Goal: Check status: Check status

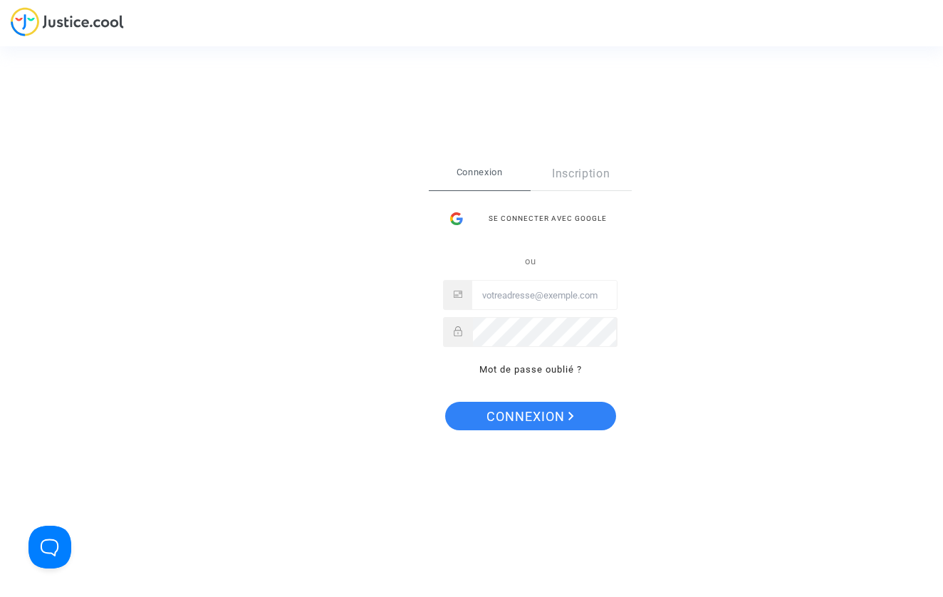
type input "eddy.chiha@gmail.com"
click at [534, 430] on div "Se connecter Connexion Inscription Se connecter avec Google ou eddy.chiha@gmail…" at bounding box center [530, 298] width 203 height 282
click at [533, 424] on span "Connexion" at bounding box center [530, 417] width 88 height 30
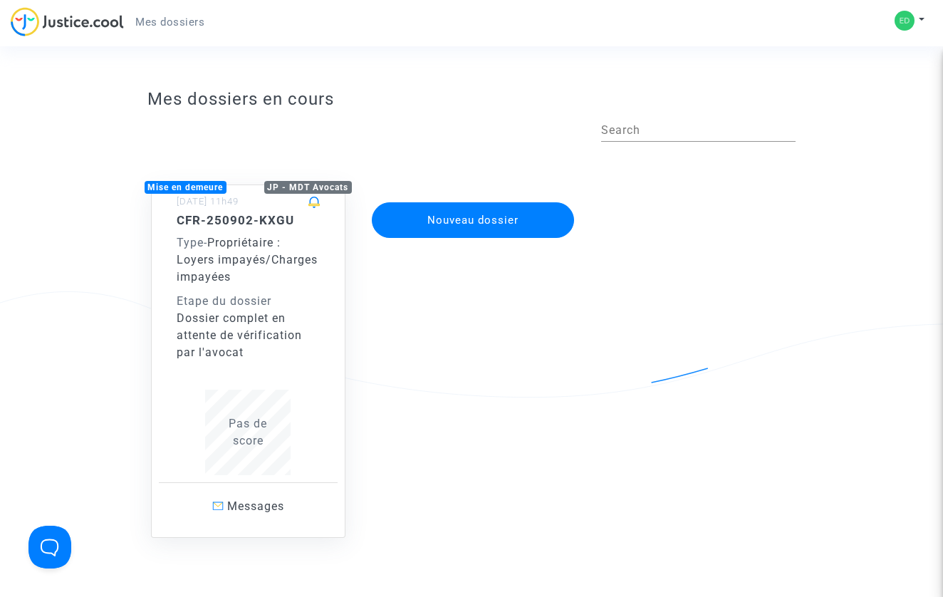
click at [250, 293] on div "Etape du dossier" at bounding box center [249, 301] width 144 height 17
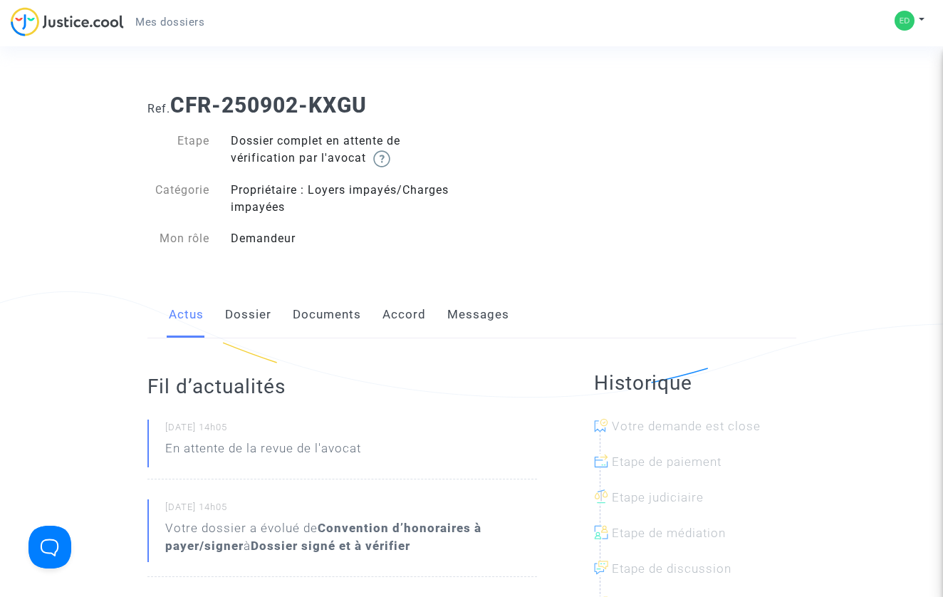
click at [465, 320] on link "Messages" at bounding box center [478, 314] width 62 height 47
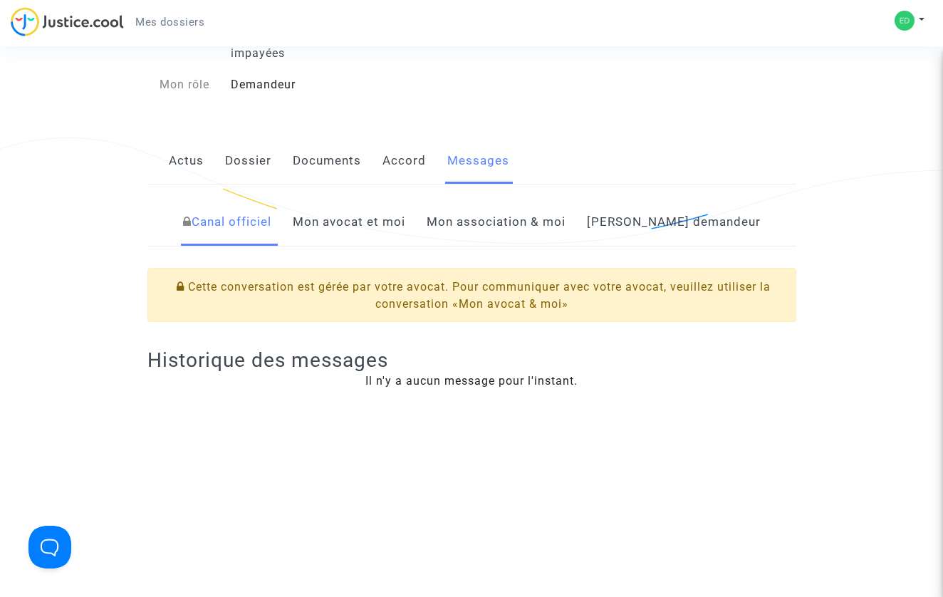
scroll to position [165, 0]
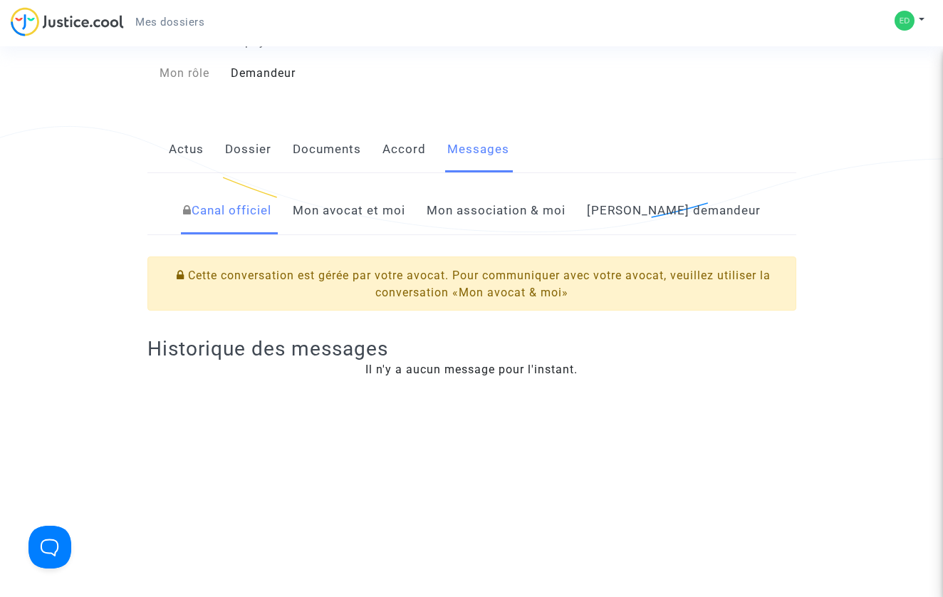
click at [389, 217] on link "Mon avocat et moi" at bounding box center [349, 210] width 112 height 47
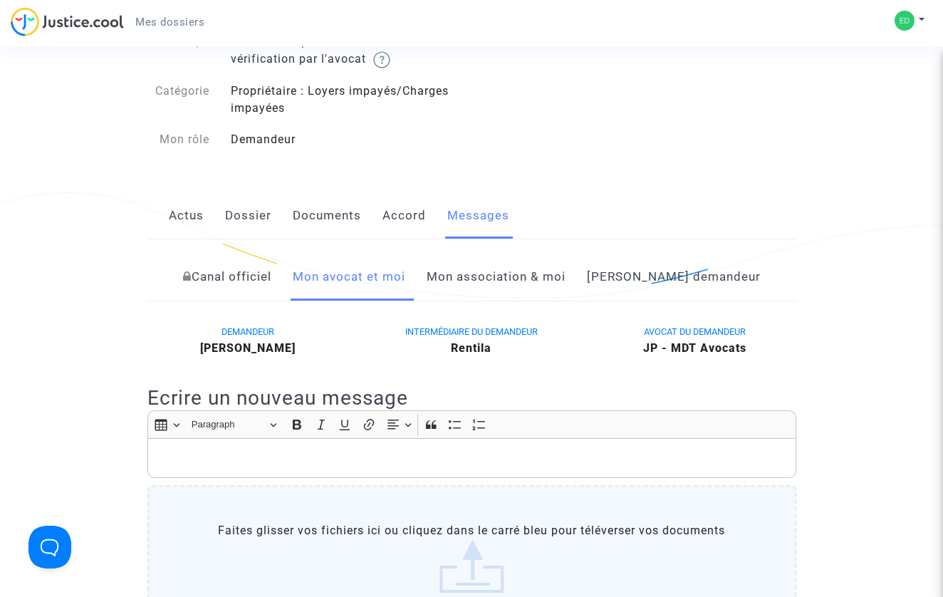
scroll to position [63, 0]
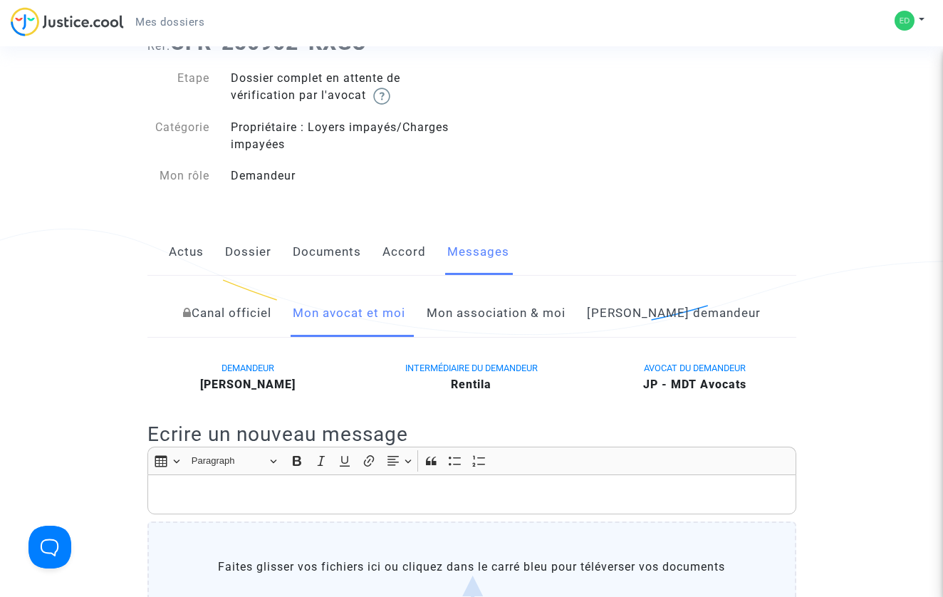
click at [503, 320] on link "Mon association & moi" at bounding box center [495, 313] width 139 height 47
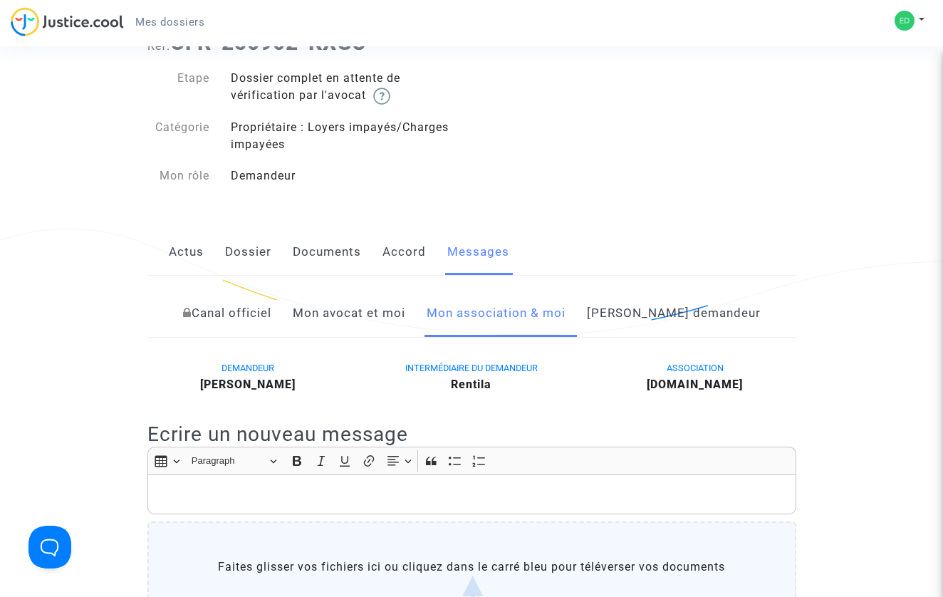
click at [405, 309] on link "Mon avocat et moi" at bounding box center [349, 313] width 112 height 47
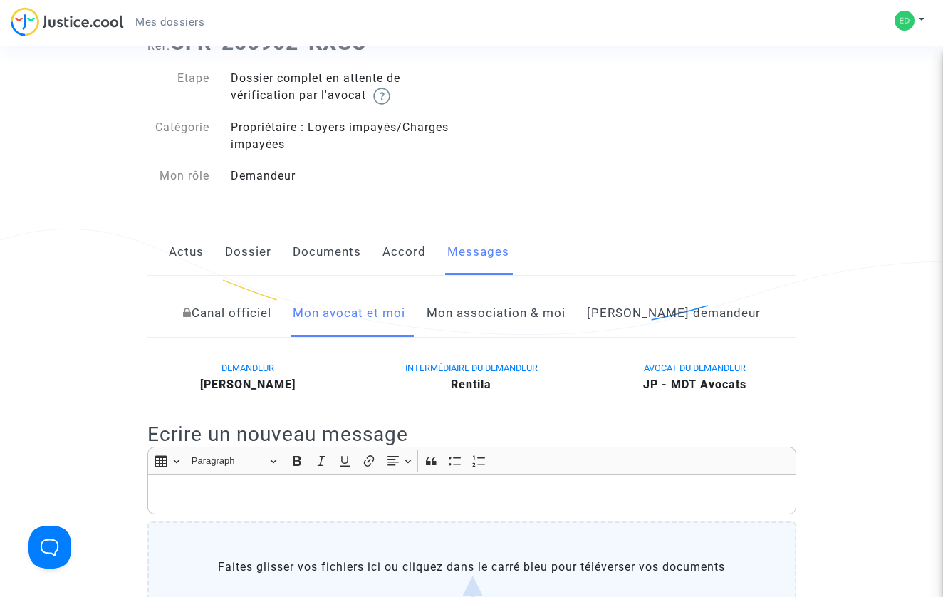
click at [645, 313] on link "Côté demandeur" at bounding box center [674, 313] width 174 height 47
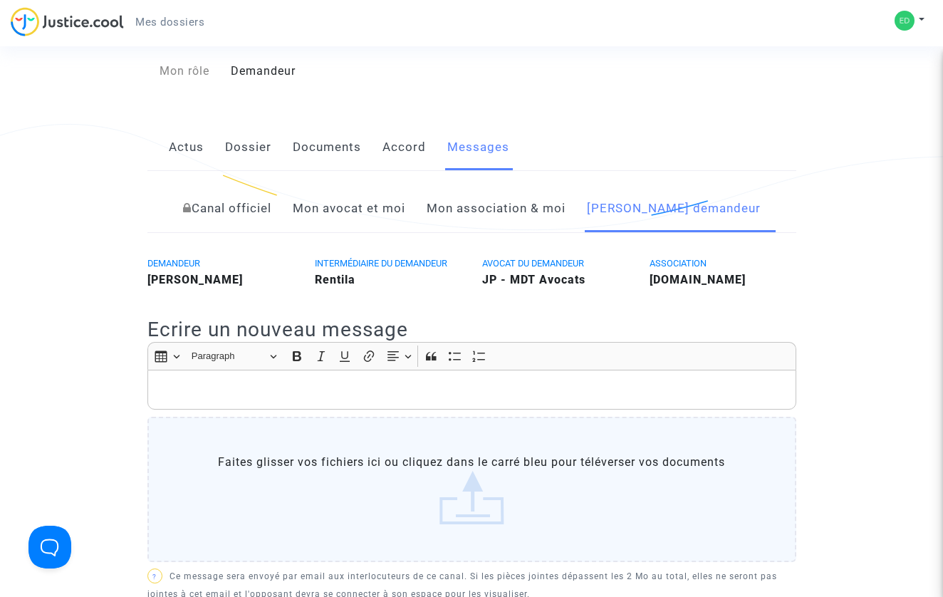
scroll to position [174, 0]
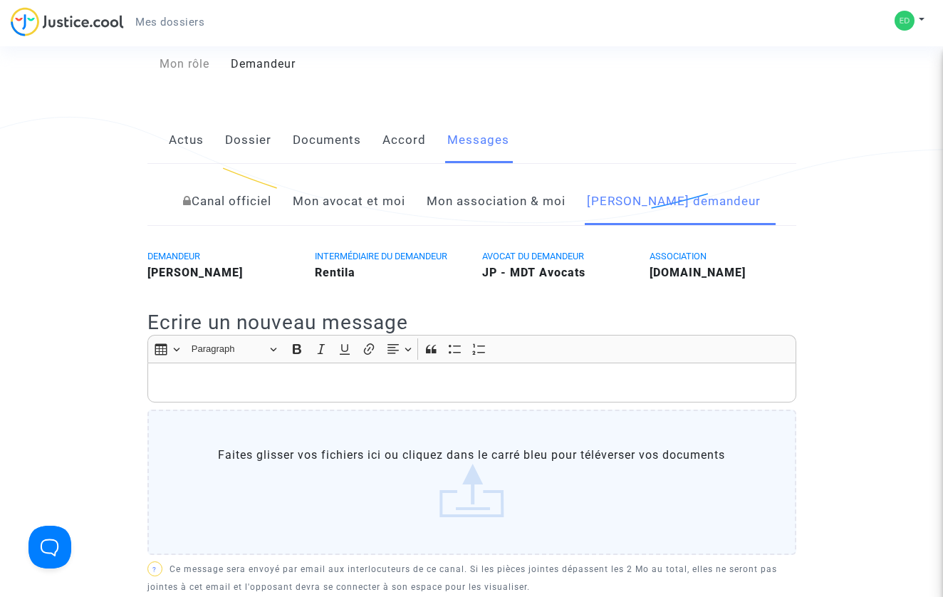
click at [559, 198] on link "Mon association & moi" at bounding box center [495, 201] width 139 height 47
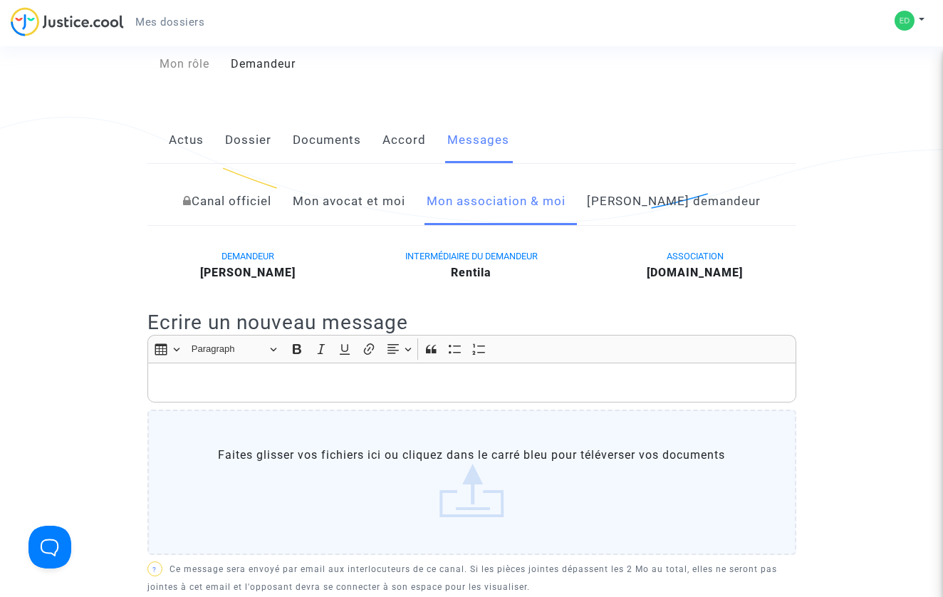
click at [405, 196] on link "Mon avocat et moi" at bounding box center [349, 201] width 112 height 47
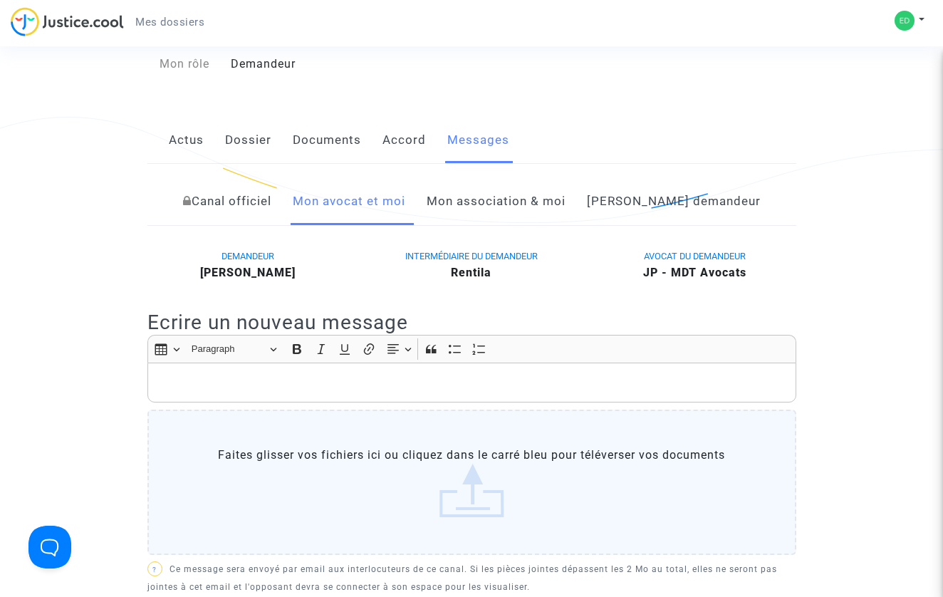
click at [271, 192] on link "Canal officiel" at bounding box center [227, 201] width 88 height 47
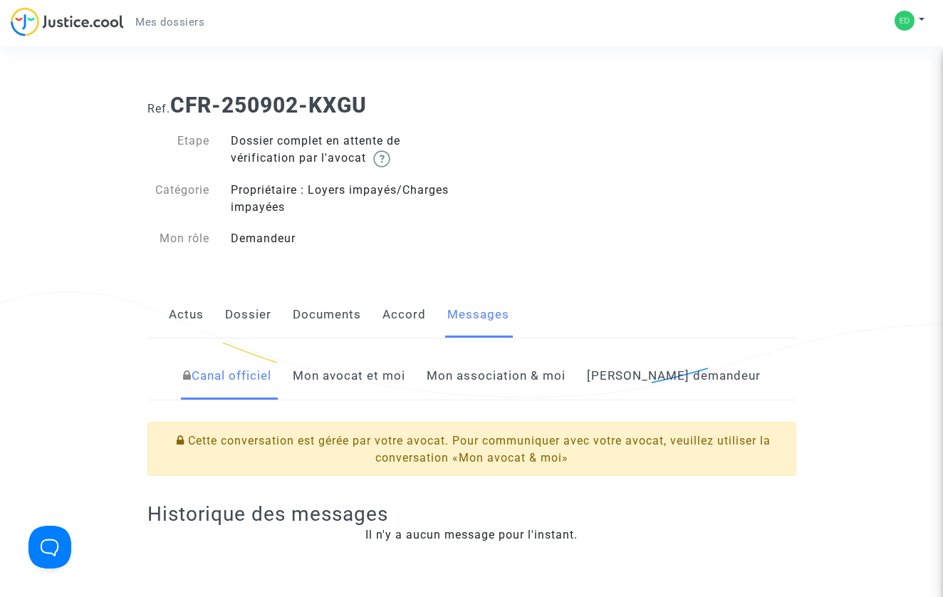
drag, startPoint x: 231, startPoint y: 142, endPoint x: 371, endPoint y: 232, distance: 166.3
click at [371, 232] on div "Etape Dossier complet en attente de vérification par l'avocat Catégorie Proprié…" at bounding box center [304, 189] width 314 height 115
click at [371, 232] on div "Demandeur" at bounding box center [345, 238] width 251 height 17
